Goal: Transaction & Acquisition: Book appointment/travel/reservation

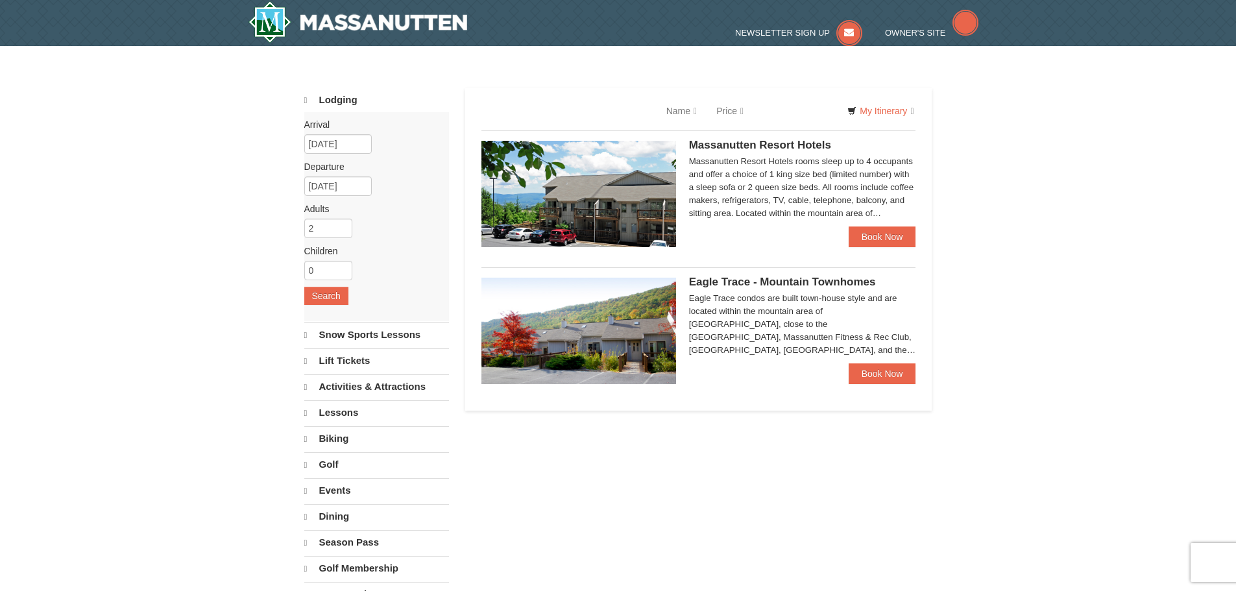
select select "9"
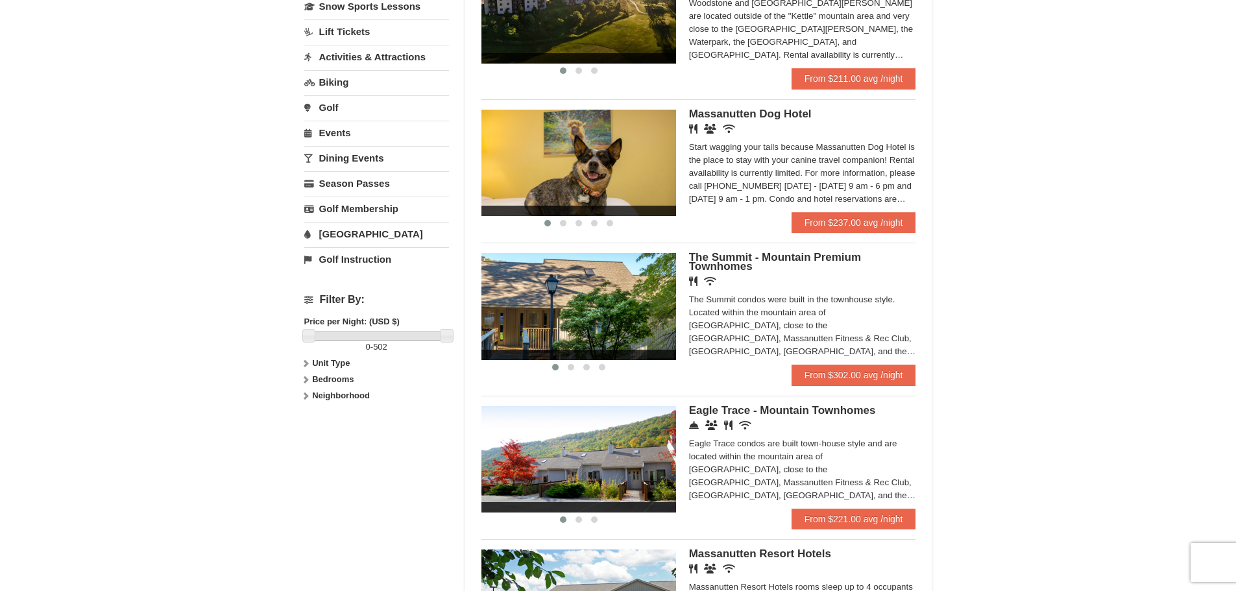
scroll to position [324, 0]
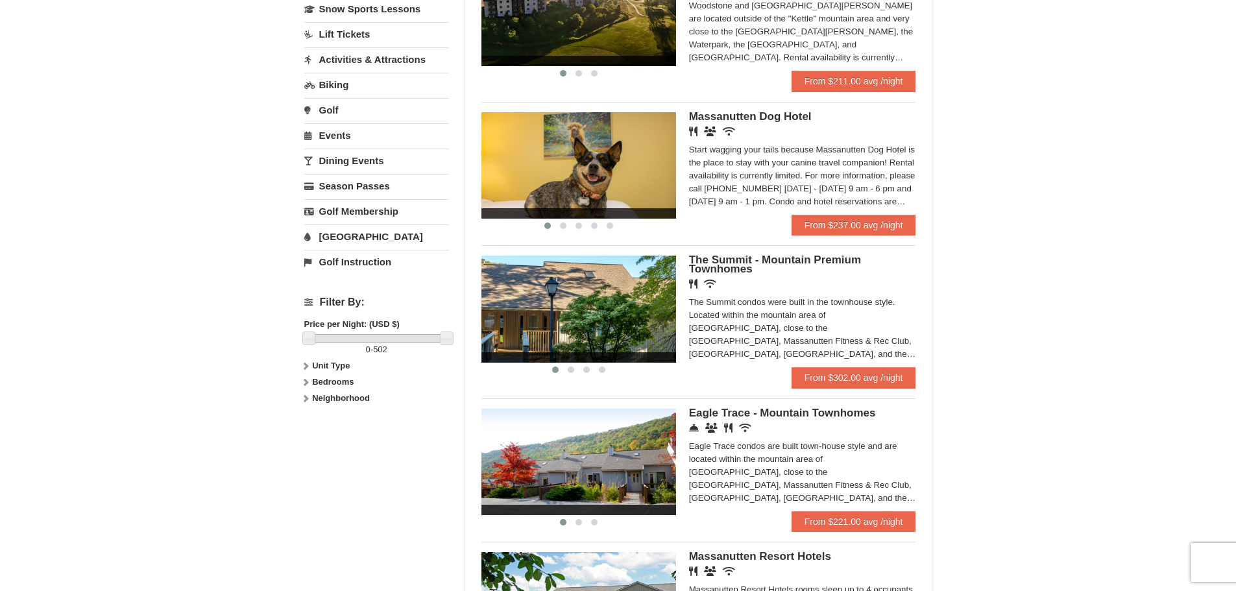
click at [626, 319] on img at bounding box center [578, 309] width 195 height 106
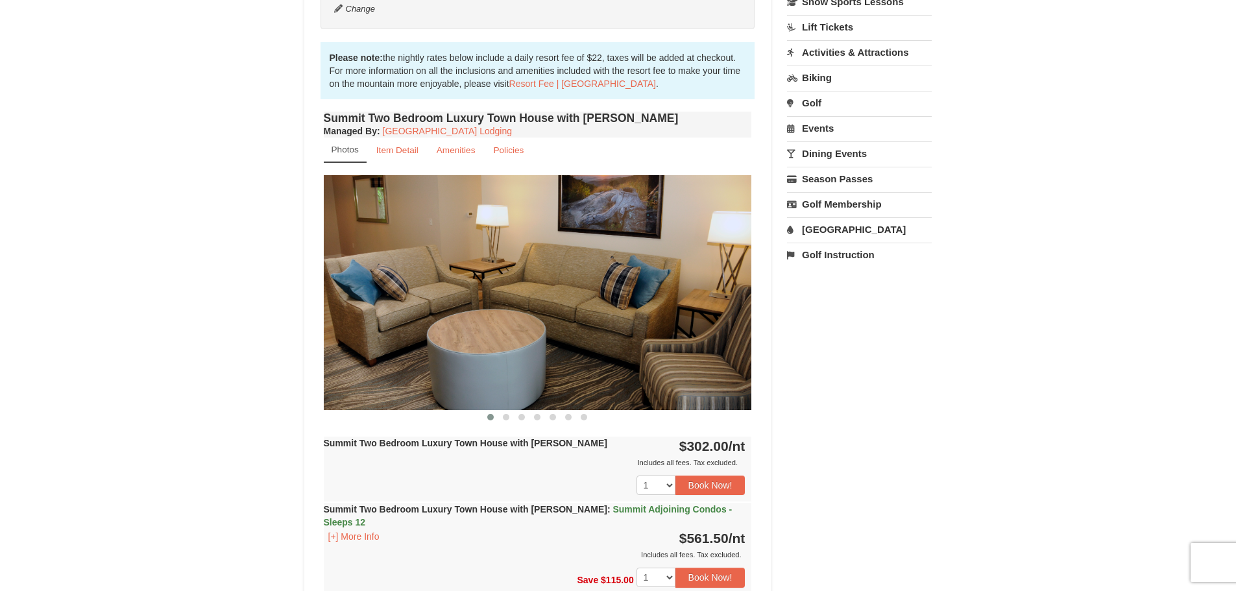
scroll to position [389, 0]
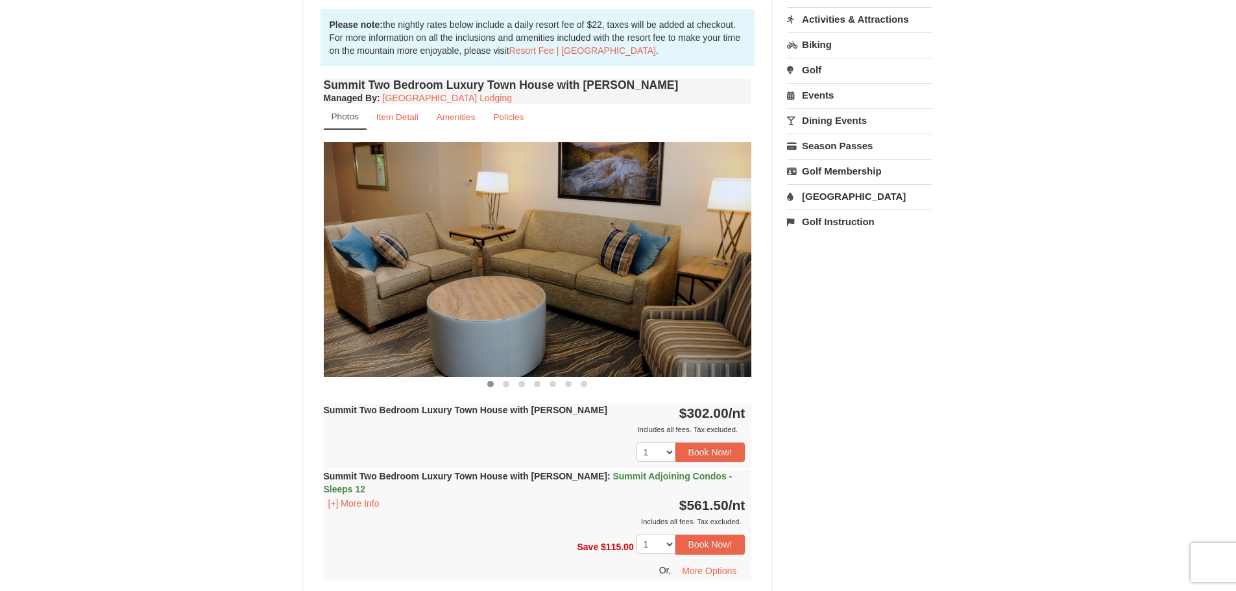
click at [718, 294] on img at bounding box center [538, 259] width 428 height 234
click at [733, 243] on img at bounding box center [538, 259] width 428 height 234
click at [379, 260] on img at bounding box center [538, 259] width 428 height 234
click at [380, 260] on img at bounding box center [538, 259] width 428 height 234
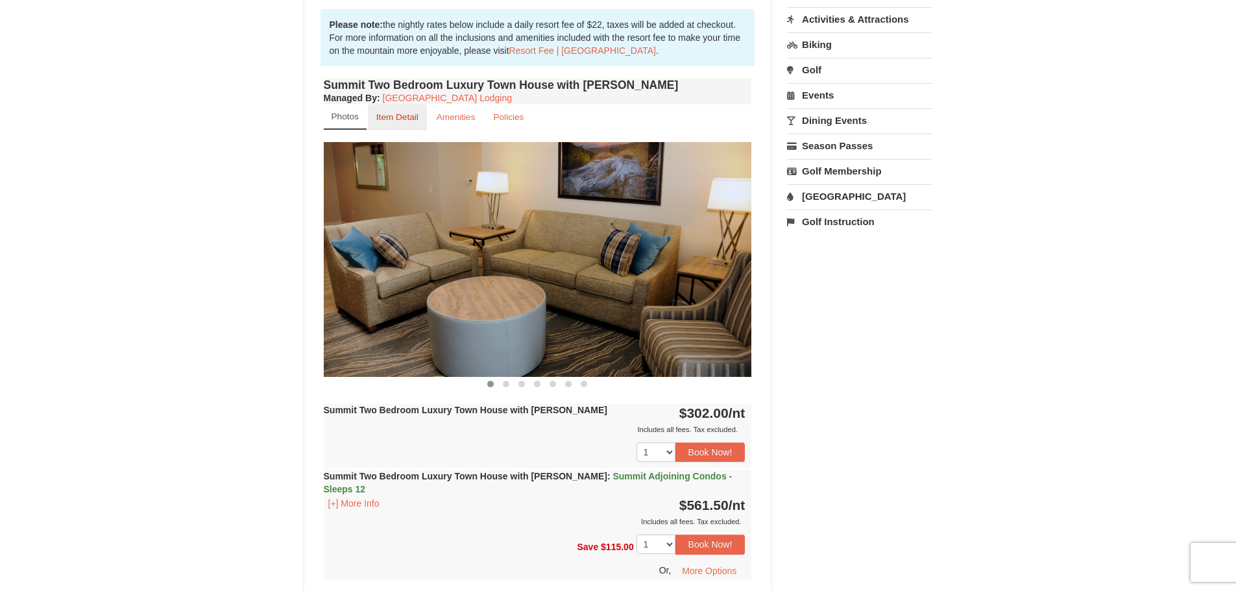
click at [406, 113] on small "Item Detail" at bounding box center [397, 117] width 42 height 10
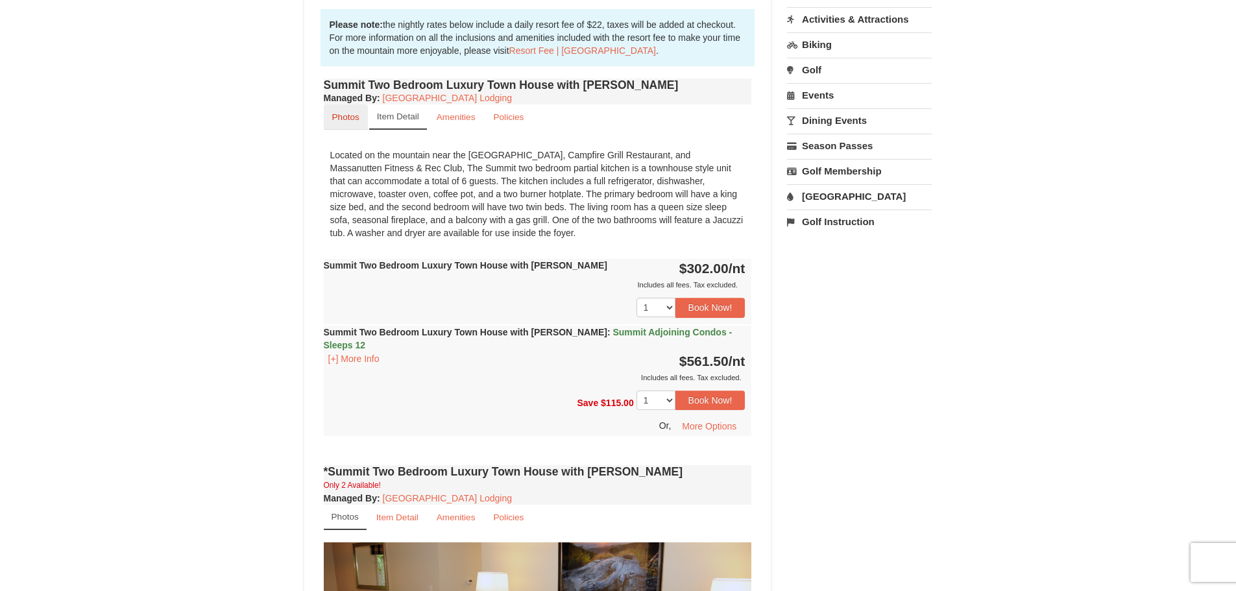
click at [352, 119] on small "Photos" at bounding box center [345, 117] width 27 height 10
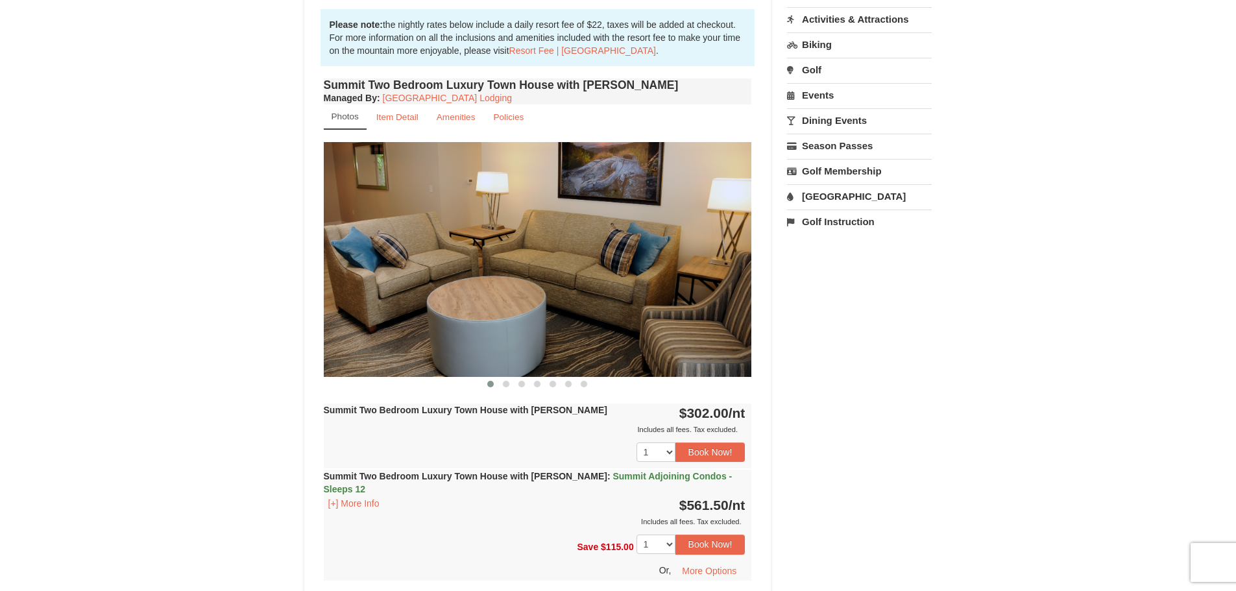
click at [754, 275] on div "Summit Two Bedroom Luxury Town House with Jacuzzi Managed By : Massanutten Reso…" at bounding box center [538, 340] width 435 height 531
click at [502, 385] on button at bounding box center [506, 384] width 16 height 13
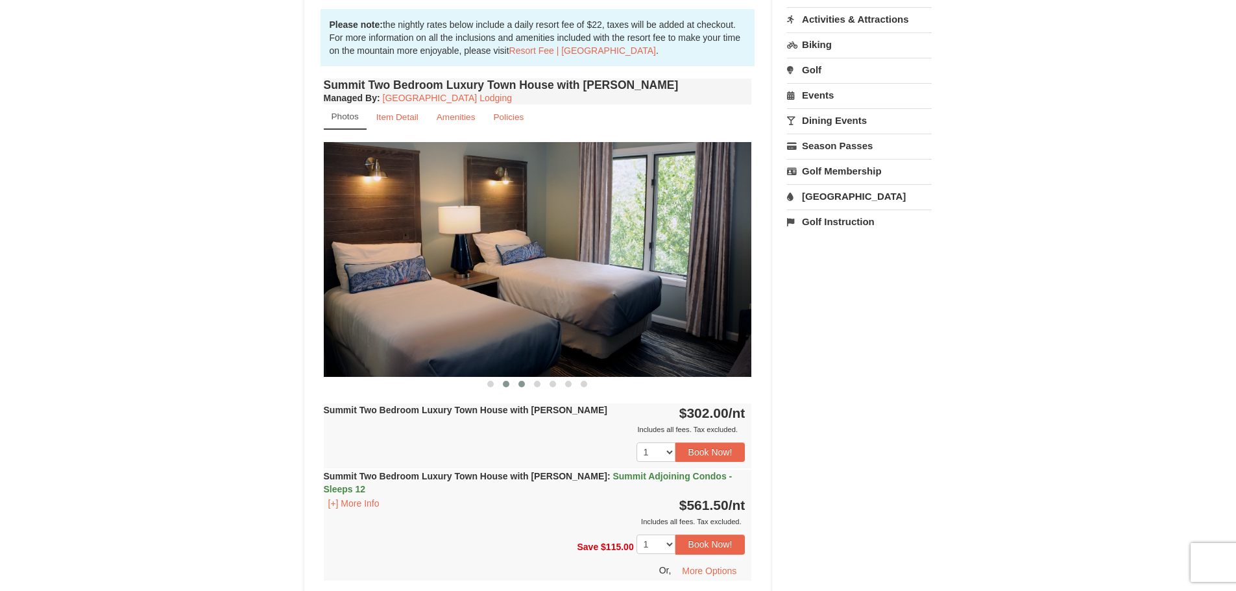
click at [520, 385] on span at bounding box center [521, 384] width 6 height 6
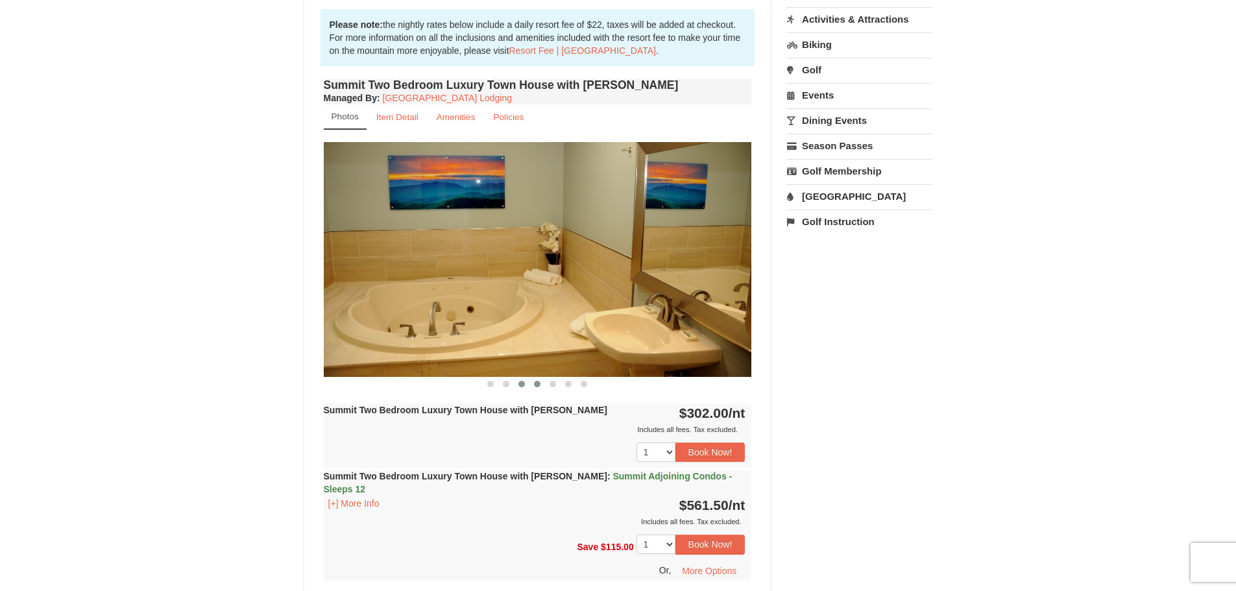
click at [534, 385] on span at bounding box center [537, 384] width 6 height 6
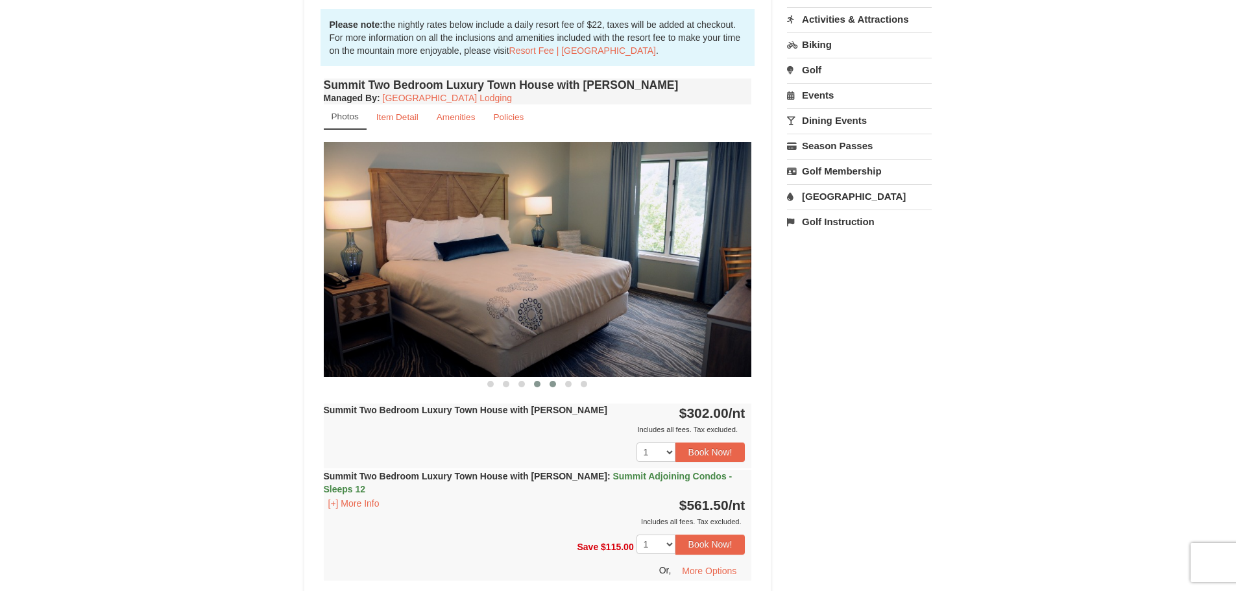
click at [553, 383] on span at bounding box center [553, 384] width 6 height 6
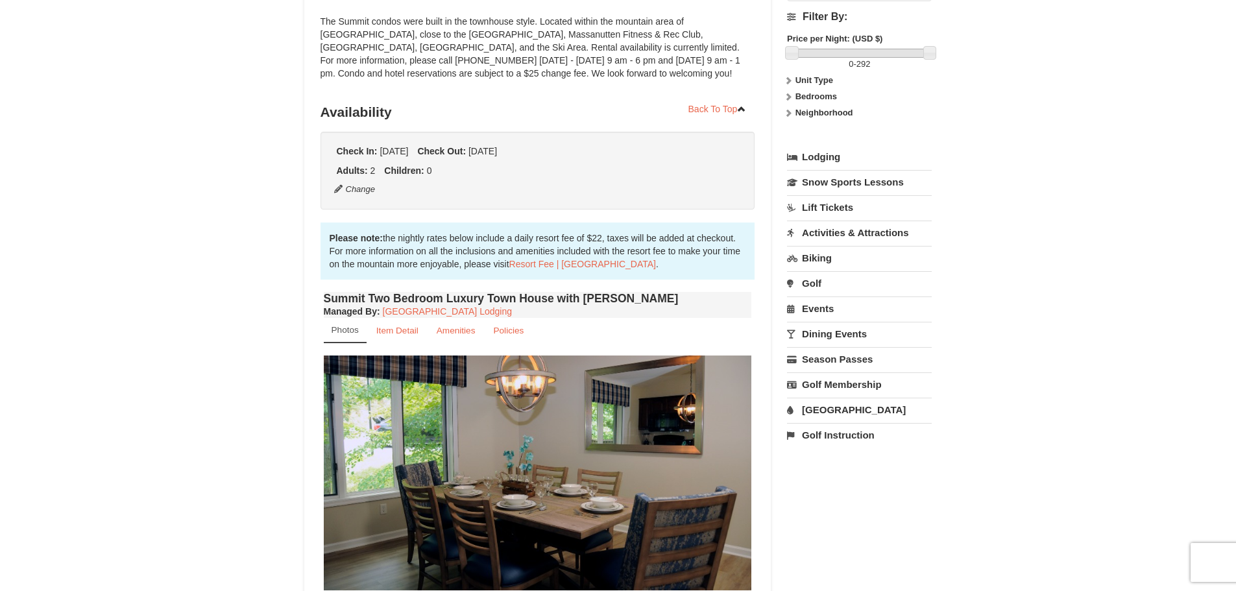
scroll to position [0, 0]
